Goal: Task Accomplishment & Management: Use online tool/utility

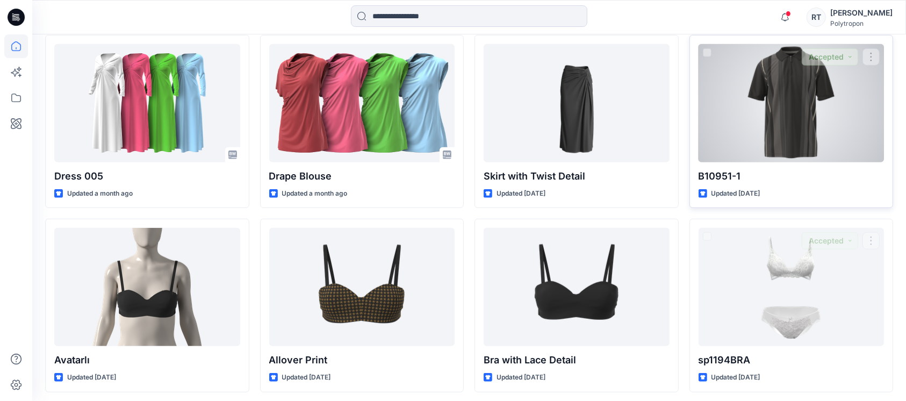
scroll to position [670, 0]
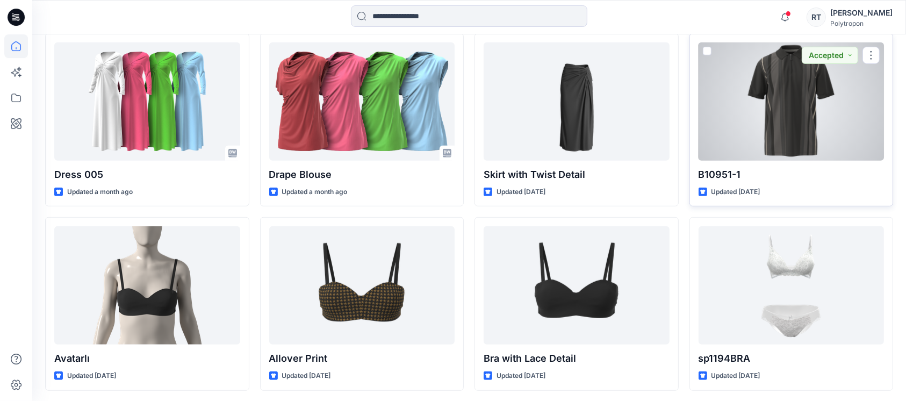
click at [781, 118] on div at bounding box center [791, 101] width 186 height 118
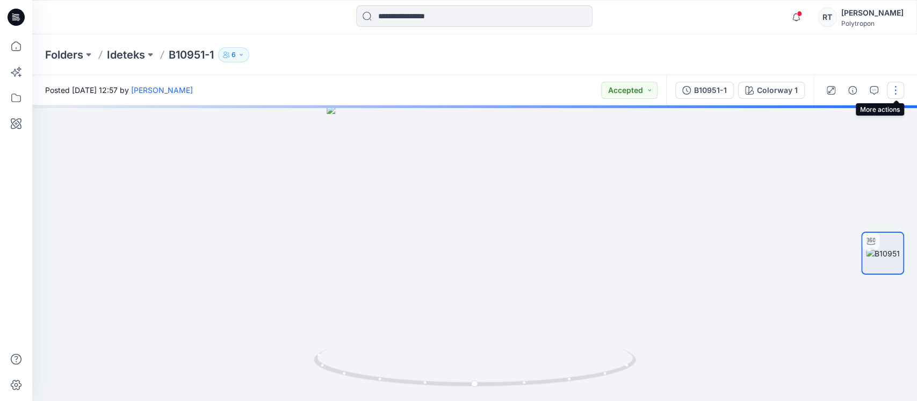
click at [894, 91] on button "button" at bounding box center [895, 90] width 17 height 17
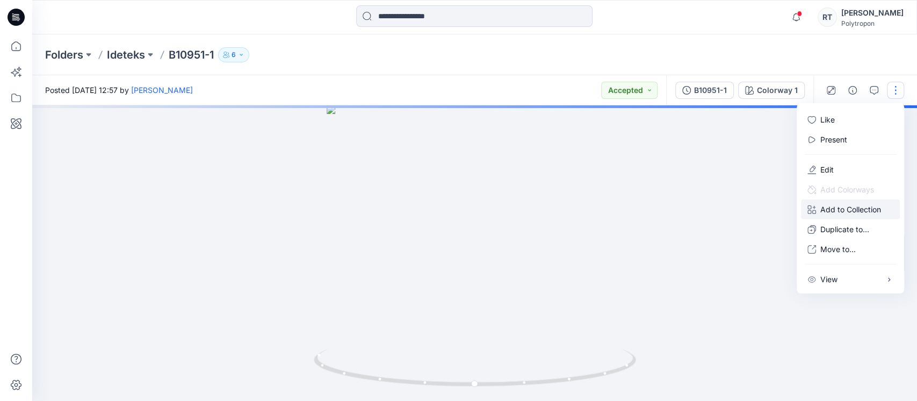
click at [841, 209] on p "Add to Collection" at bounding box center [850, 209] width 61 height 11
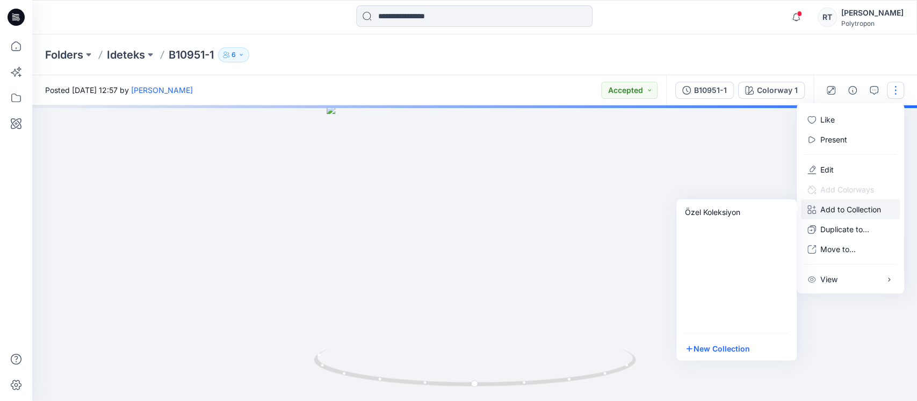
click at [741, 183] on div at bounding box center [474, 252] width 885 height 295
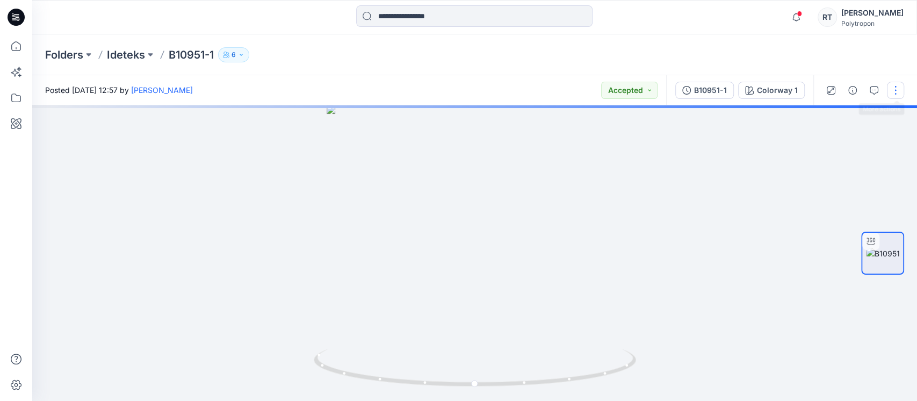
click at [895, 97] on button "button" at bounding box center [895, 90] width 17 height 17
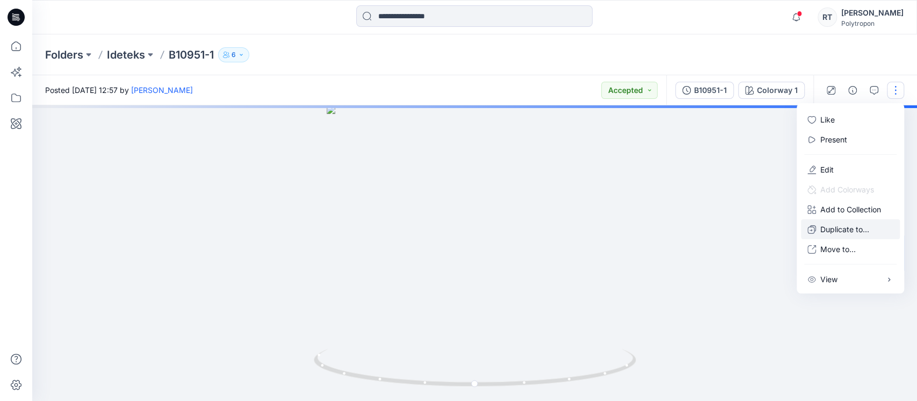
click at [840, 230] on p "Duplicate to..." at bounding box center [844, 228] width 49 height 11
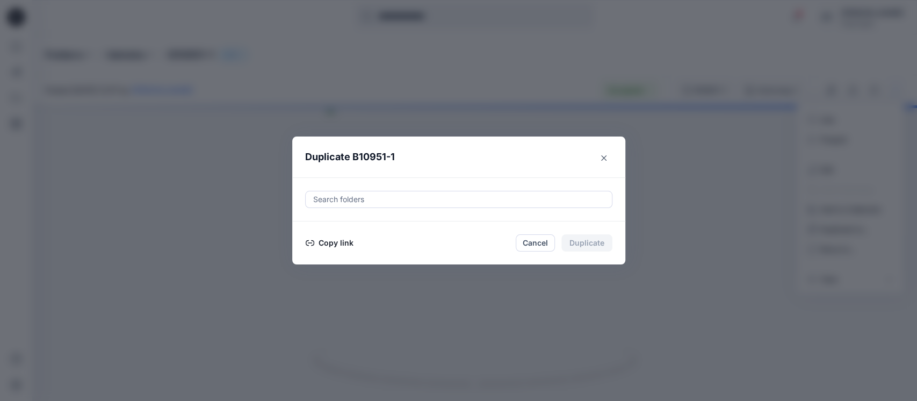
click at [335, 245] on button "Copy link" at bounding box center [329, 242] width 49 height 13
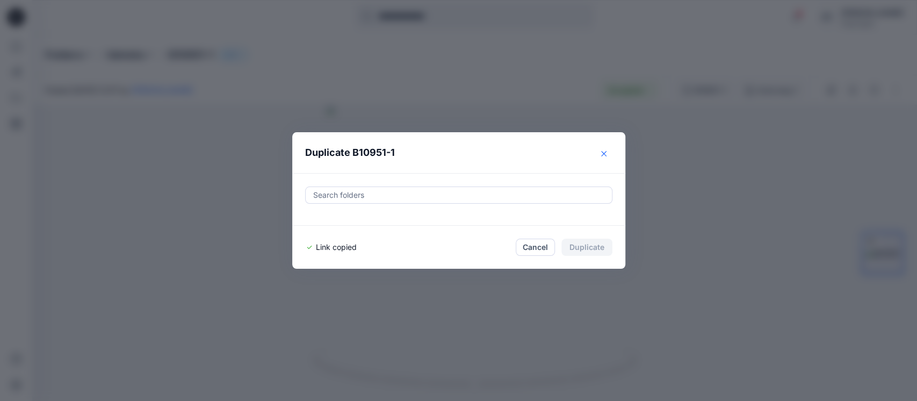
click at [604, 153] on icon "Close" at bounding box center [603, 153] width 5 height 5
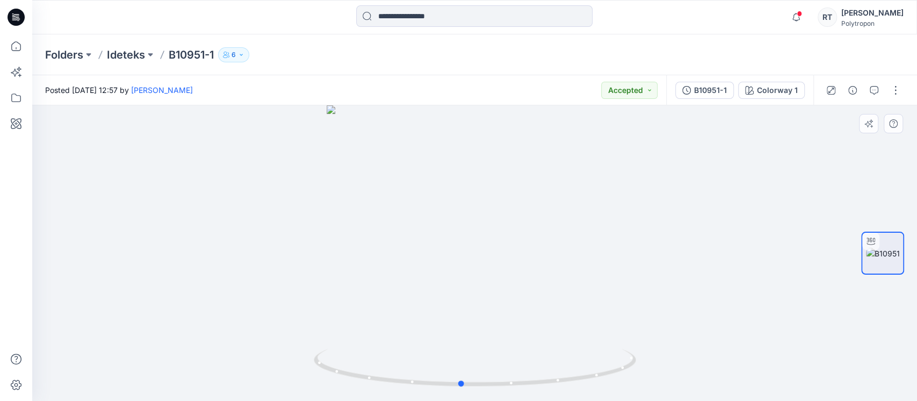
drag, startPoint x: 582, startPoint y: 288, endPoint x: 391, endPoint y: 322, distance: 194.2
click at [391, 322] on div at bounding box center [474, 252] width 885 height 295
drag, startPoint x: 314, startPoint y: 330, endPoint x: 292, endPoint y: 332, distance: 21.5
click at [294, 332] on div at bounding box center [474, 252] width 885 height 295
drag, startPoint x: 483, startPoint y: 162, endPoint x: 508, endPoint y: 397, distance: 237.0
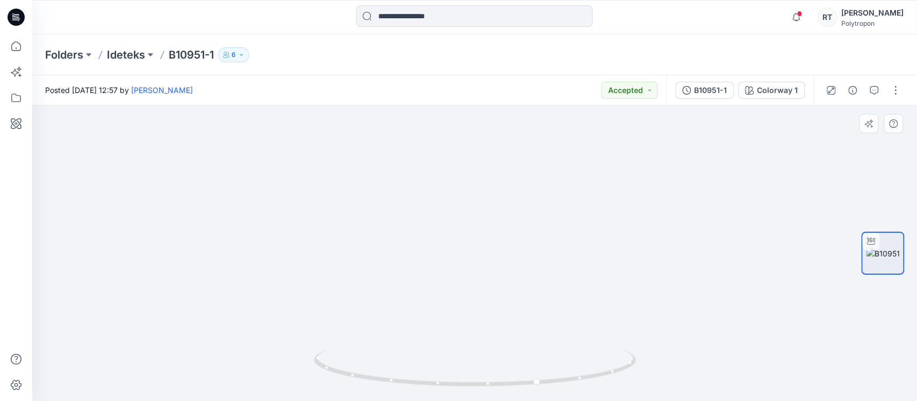
click at [507, 400] on html "Notifications [PERSON_NAME] has invited you to the Folder Acarlar Çanta [DATE] …" at bounding box center [458, 200] width 917 height 401
drag, startPoint x: 516, startPoint y: 187, endPoint x: 529, endPoint y: 355, distance: 168.6
click at [526, 357] on div at bounding box center [474, 252] width 885 height 295
drag, startPoint x: 509, startPoint y: 283, endPoint x: 408, endPoint y: 231, distance: 113.9
click at [408, 231] on img at bounding box center [460, 114] width 2200 height 573
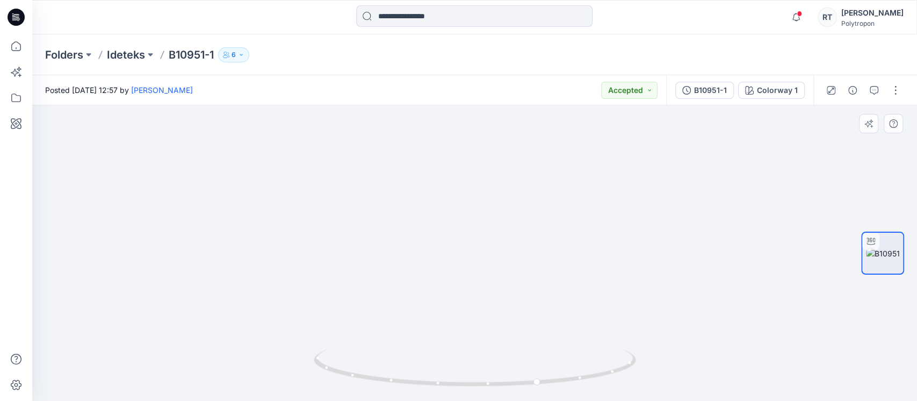
drag, startPoint x: 455, startPoint y: 281, endPoint x: 446, endPoint y: 183, distance: 98.1
click at [446, 183] on img at bounding box center [465, 155] width 956 height 489
drag, startPoint x: 455, startPoint y: 285, endPoint x: 421, endPoint y: 136, distance: 153.1
click at [421, 136] on div at bounding box center [474, 252] width 885 height 295
drag, startPoint x: 476, startPoint y: 205, endPoint x: 483, endPoint y: 381, distance: 176.8
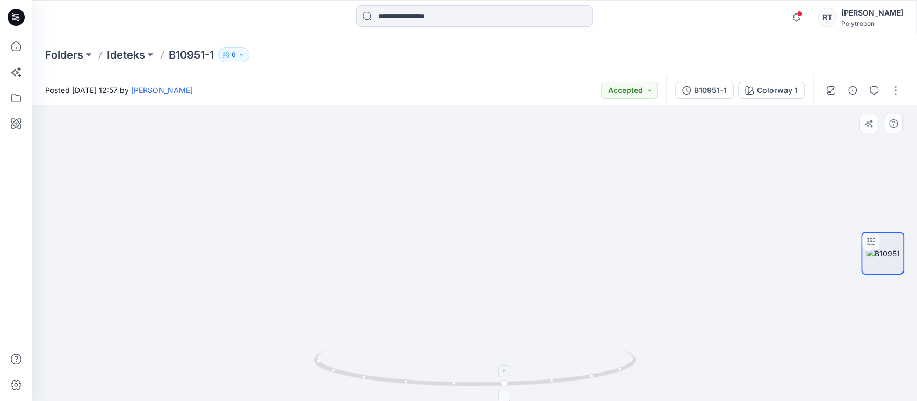
click at [482, 376] on div at bounding box center [474, 252] width 885 height 295
drag, startPoint x: 473, startPoint y: 210, endPoint x: 477, endPoint y: 250, distance: 40.5
click at [477, 250] on img at bounding box center [474, 226] width 1384 height 349
